Goal: Information Seeking & Learning: Learn about a topic

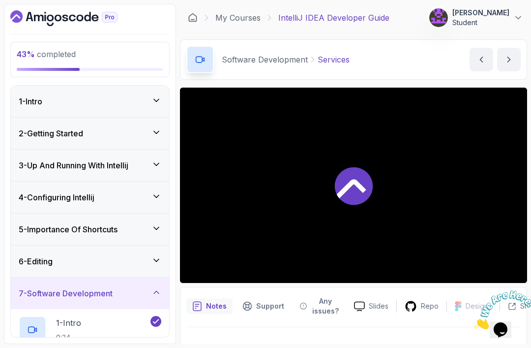
scroll to position [198, 0]
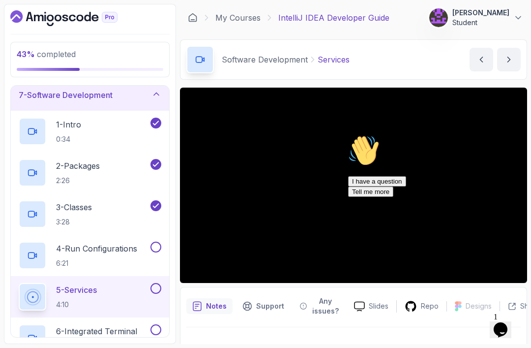
click at [525, 327] on div "Notes Support Any issues? Slides Repo Designs Design not available Share" at bounding box center [353, 324] width 347 height 74
click at [508, 332] on button "Opens Chat This icon Opens the chat window." at bounding box center [501, 329] width 22 height 17
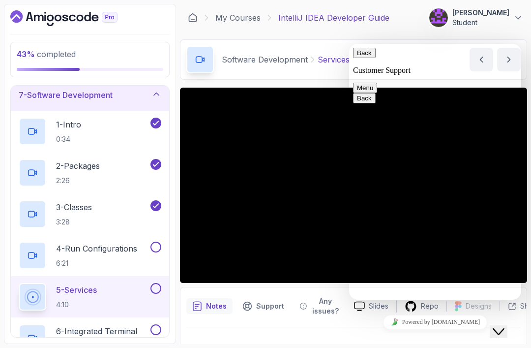
click at [499, 326] on icon "Close Chat This icon closes the chat window." at bounding box center [499, 332] width 12 height 12
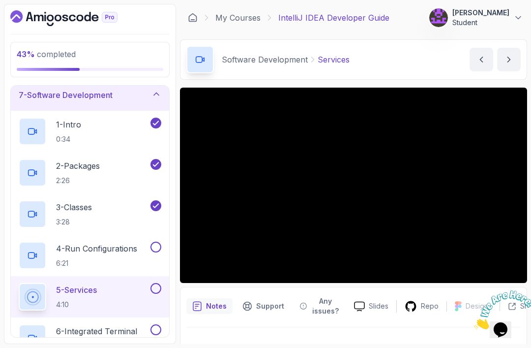
click at [201, 298] on button "Notes" at bounding box center [210, 306] width 46 height 26
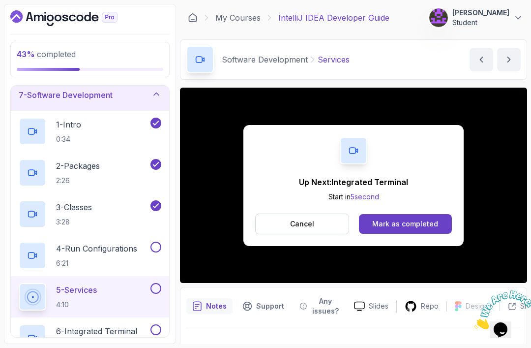
click at [399, 226] on div "Mark as completed" at bounding box center [406, 224] width 66 height 10
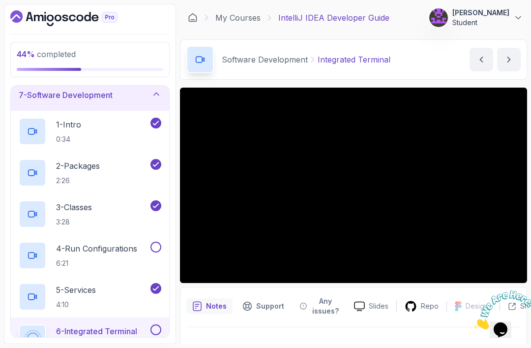
click at [109, 254] on p "4 - Run Configurations" at bounding box center [96, 249] width 81 height 12
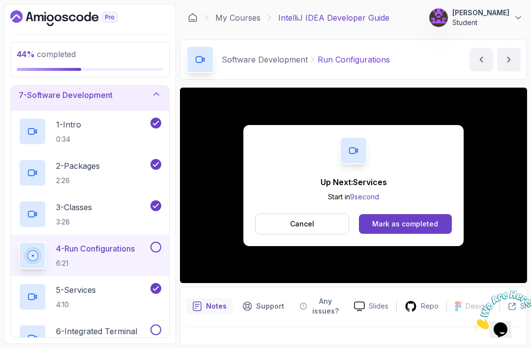
click at [401, 230] on button "Mark as completed" at bounding box center [405, 224] width 93 height 20
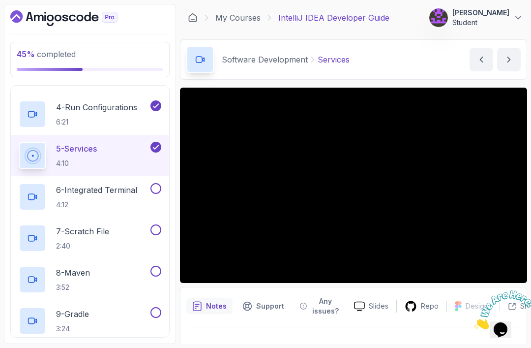
scroll to position [340, 0]
click at [108, 194] on p "6 - Integrated Terminal" at bounding box center [96, 190] width 81 height 12
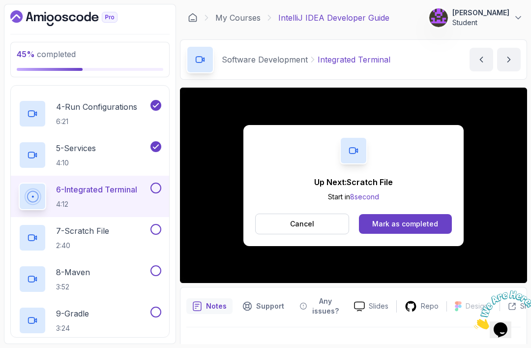
click at [405, 220] on div "Mark as completed" at bounding box center [406, 224] width 66 height 10
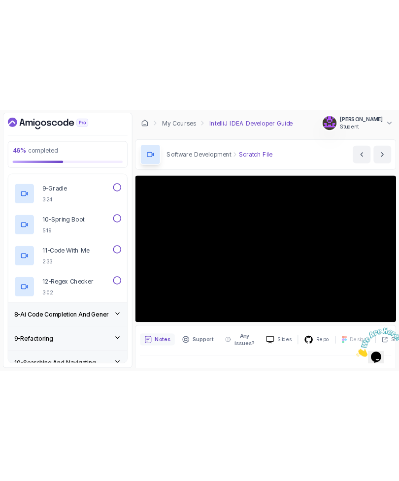
scroll to position [548, 0]
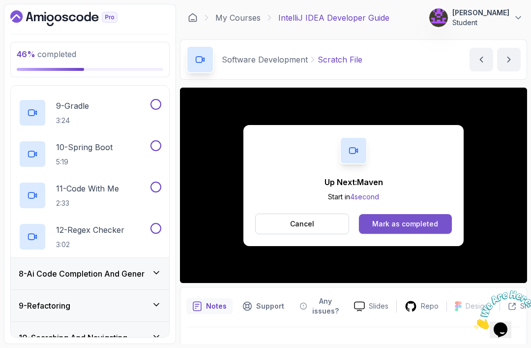
click at [410, 221] on div "Mark as completed" at bounding box center [406, 224] width 66 height 10
click at [430, 226] on div "Mark as completed" at bounding box center [406, 224] width 66 height 10
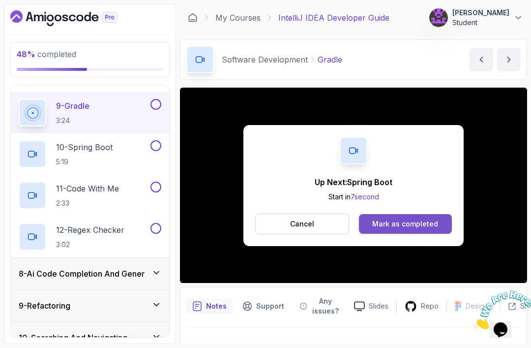
click at [420, 223] on div "Mark as completed" at bounding box center [406, 224] width 66 height 10
